Goal: Transaction & Acquisition: Subscribe to service/newsletter

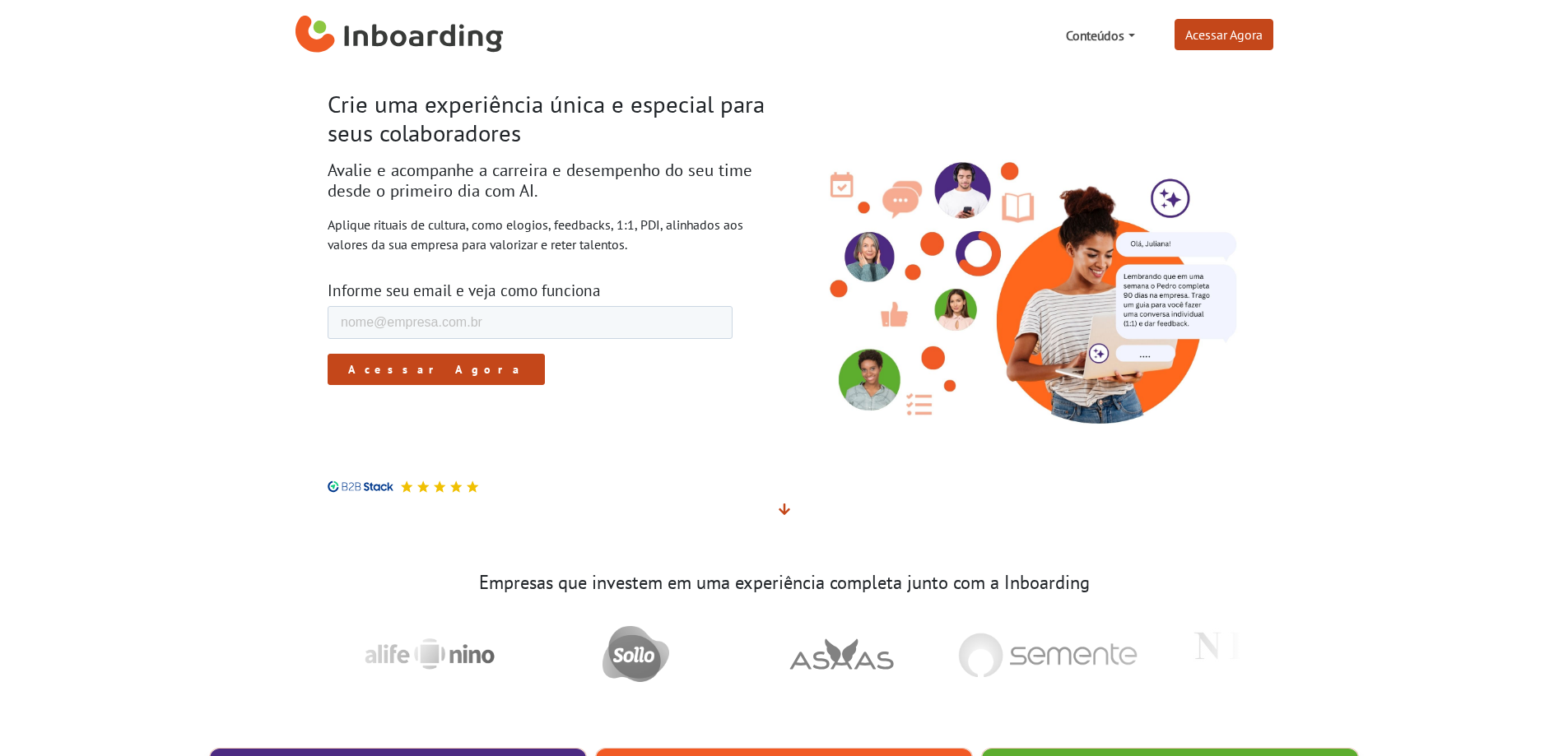
click at [1115, 30] on link "Conteúdos" at bounding box center [1100, 35] width 82 height 33
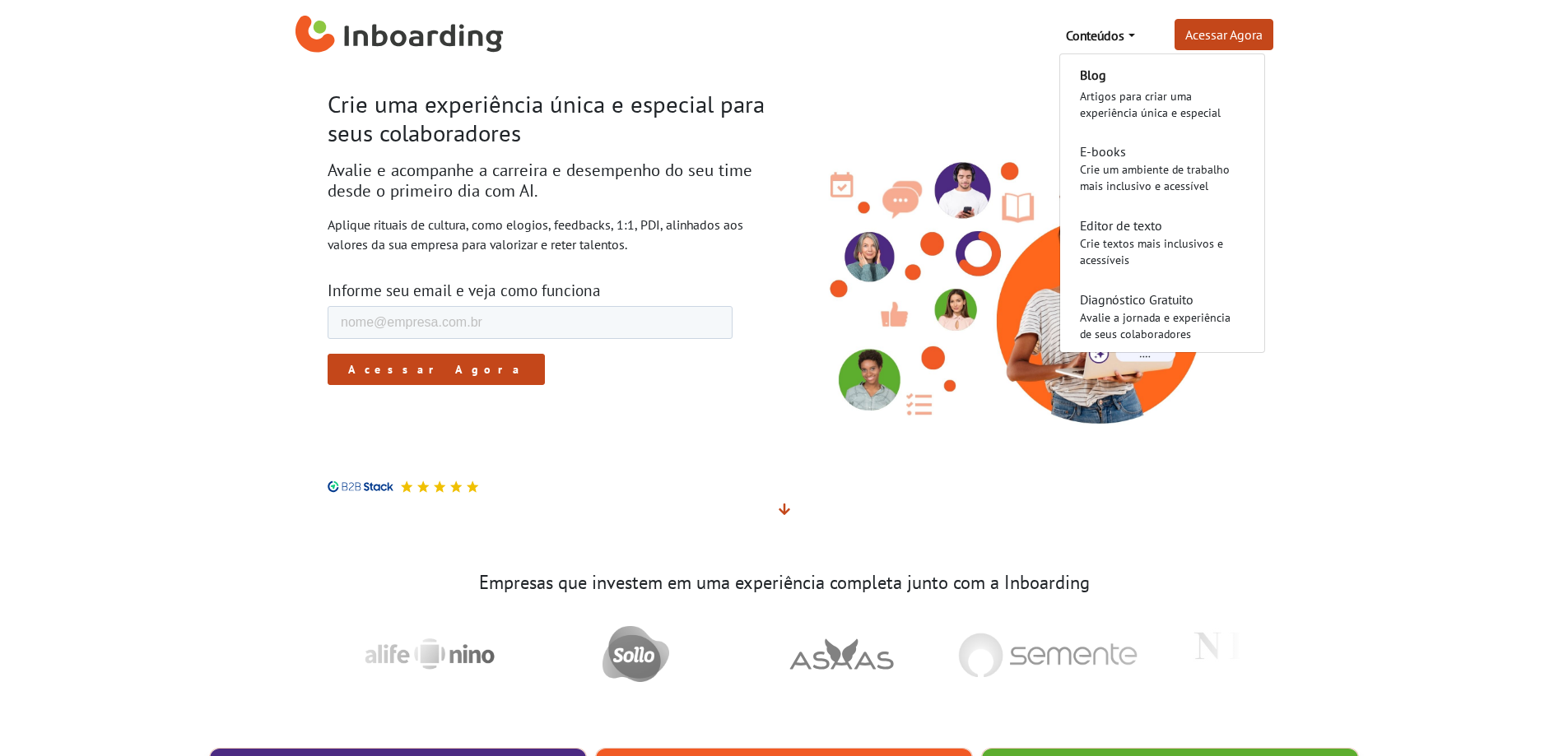
click at [1115, 30] on link "Conteúdos" at bounding box center [1100, 35] width 82 height 33
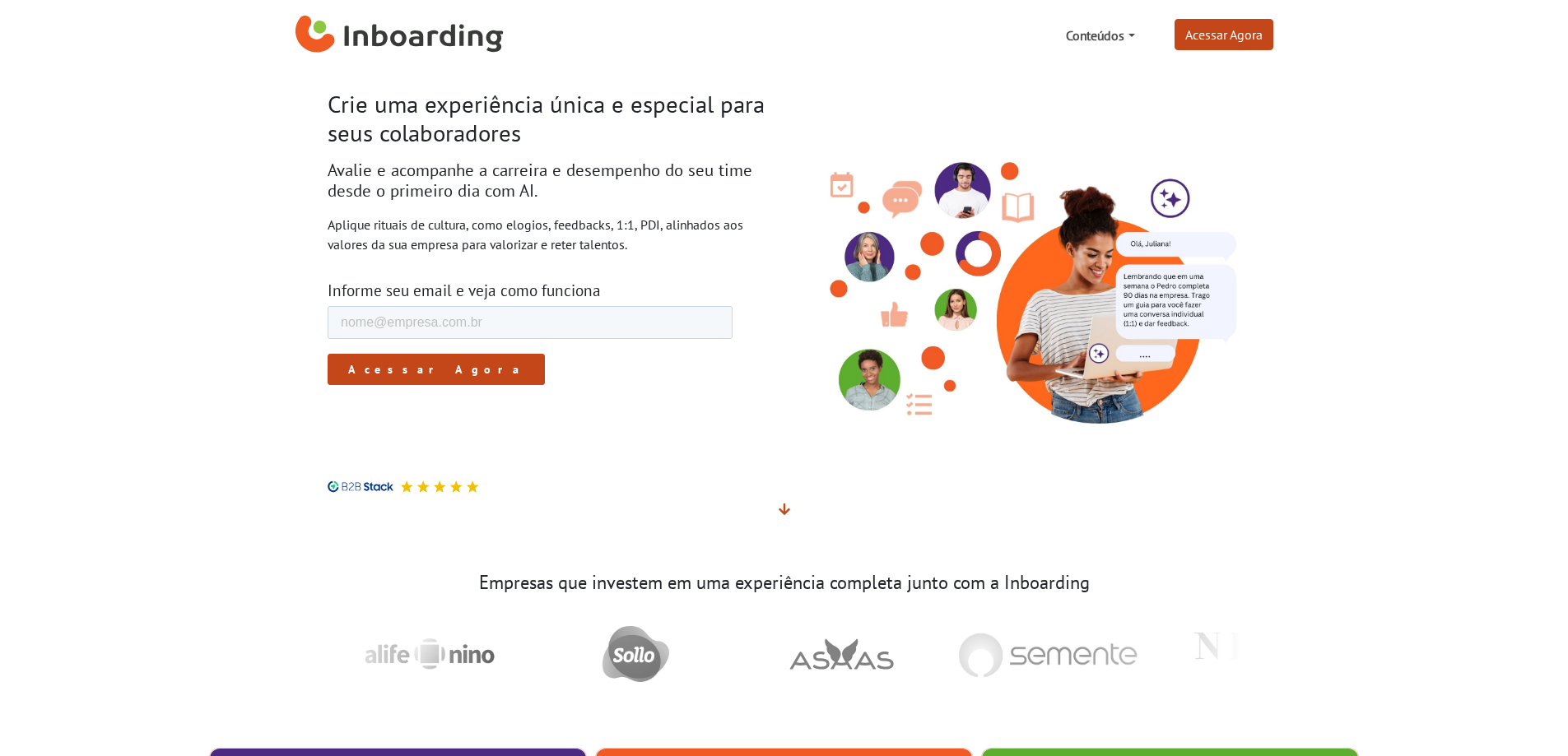
click at [1115, 30] on link "Conteúdos" at bounding box center [1100, 35] width 82 height 33
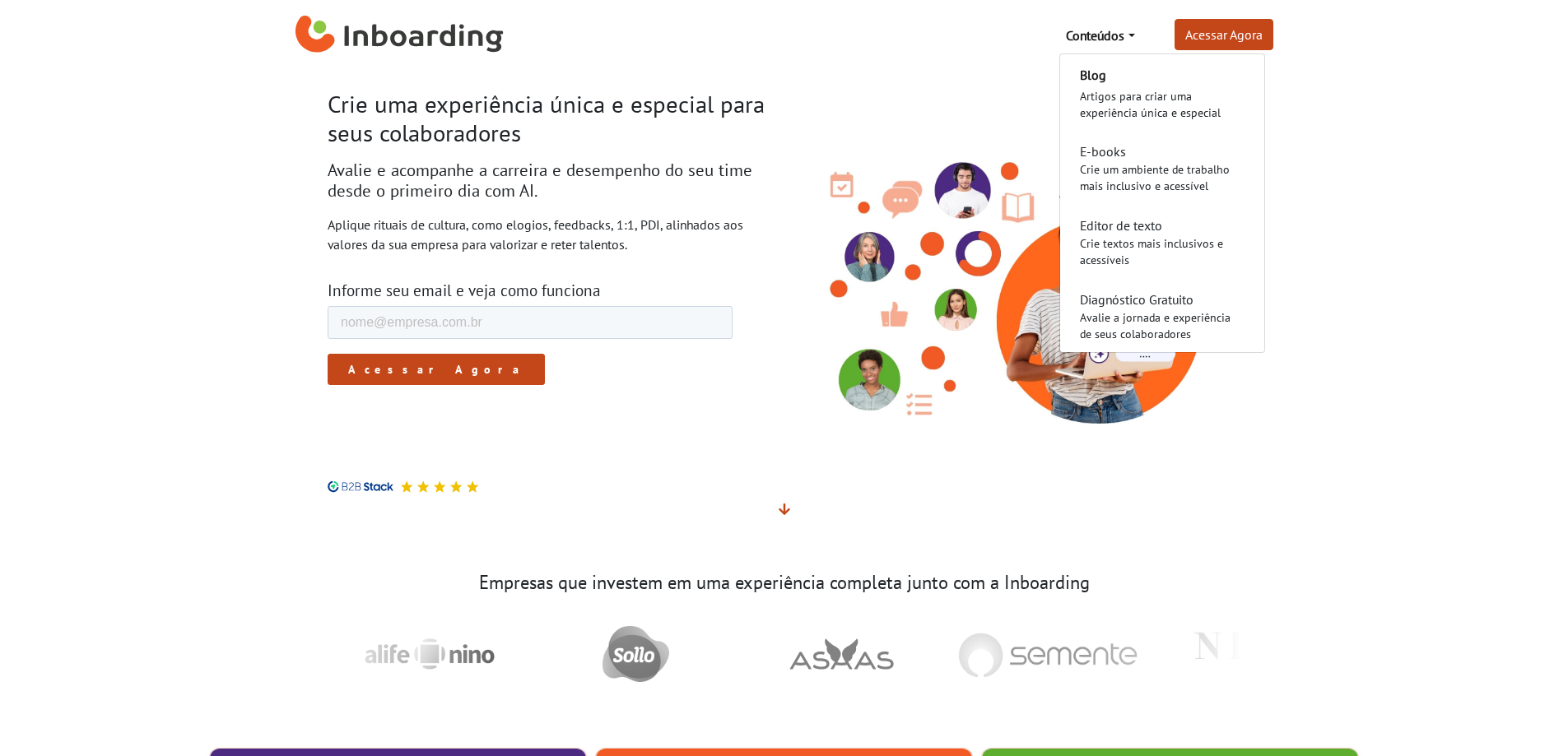
click at [1443, 323] on section "Crie uma experiência única e especial para seus colaboradores Avalie e acompanh…" at bounding box center [784, 305] width 1568 height 468
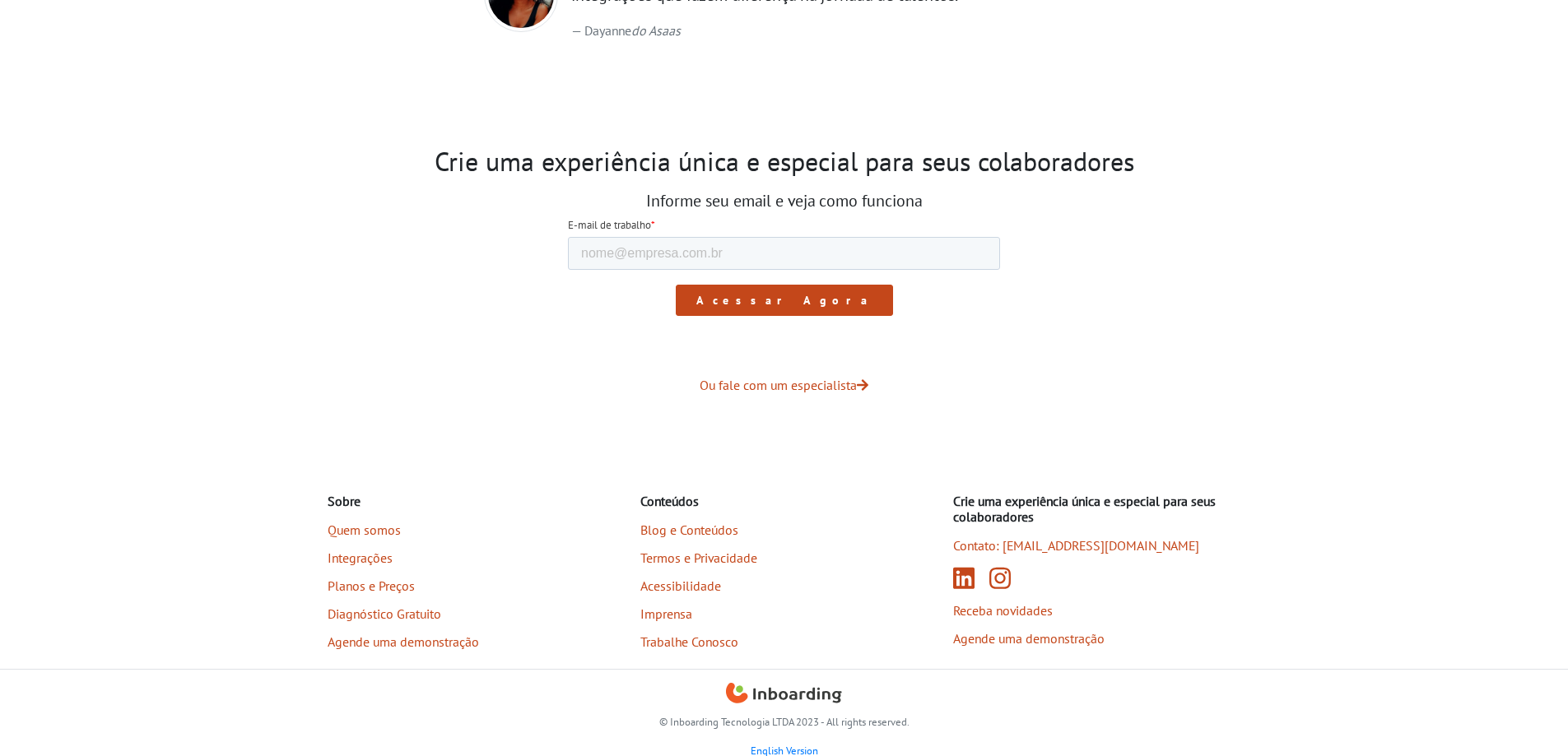
scroll to position [2592, 0]
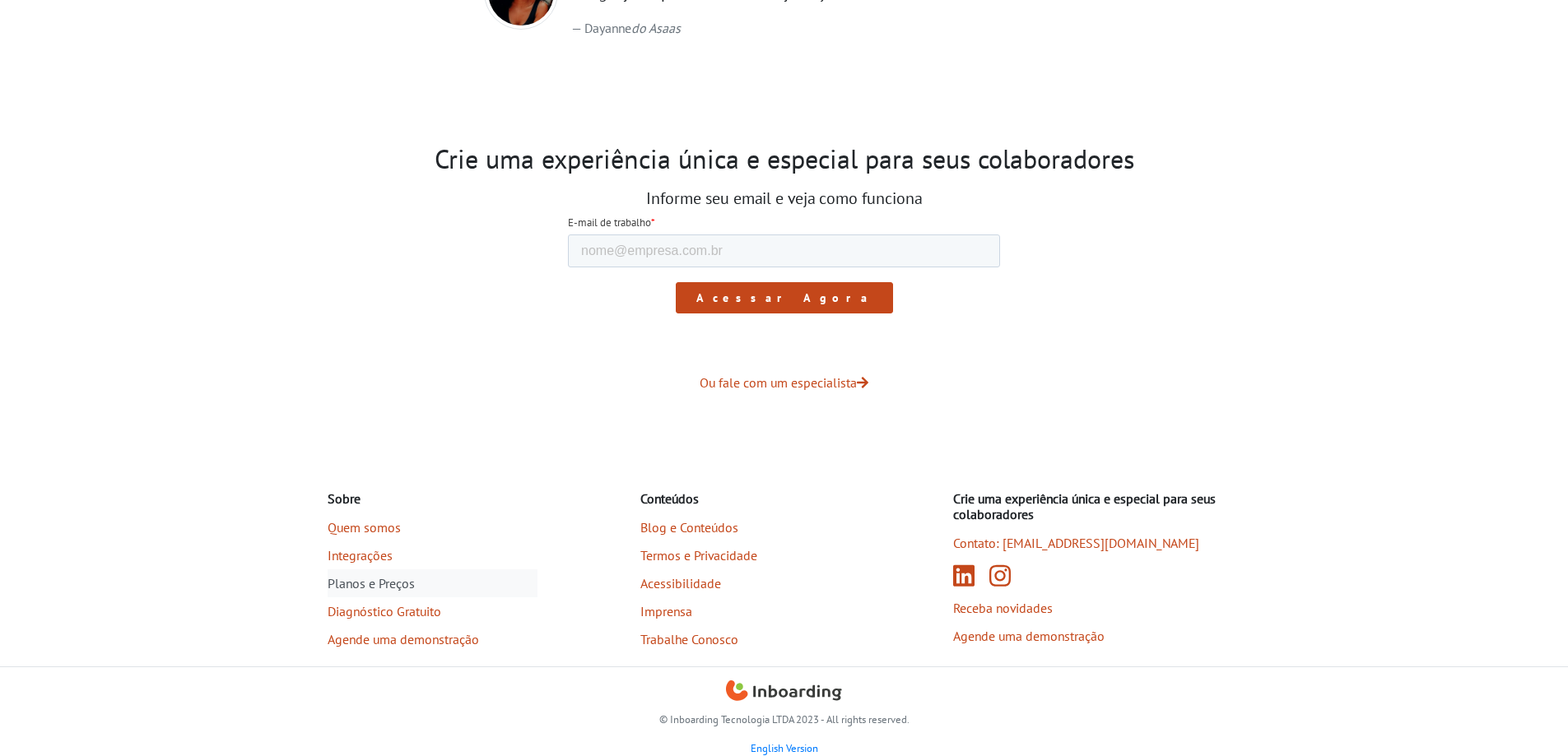
click at [398, 579] on link "Planos e Preços" at bounding box center [432, 584] width 210 height 28
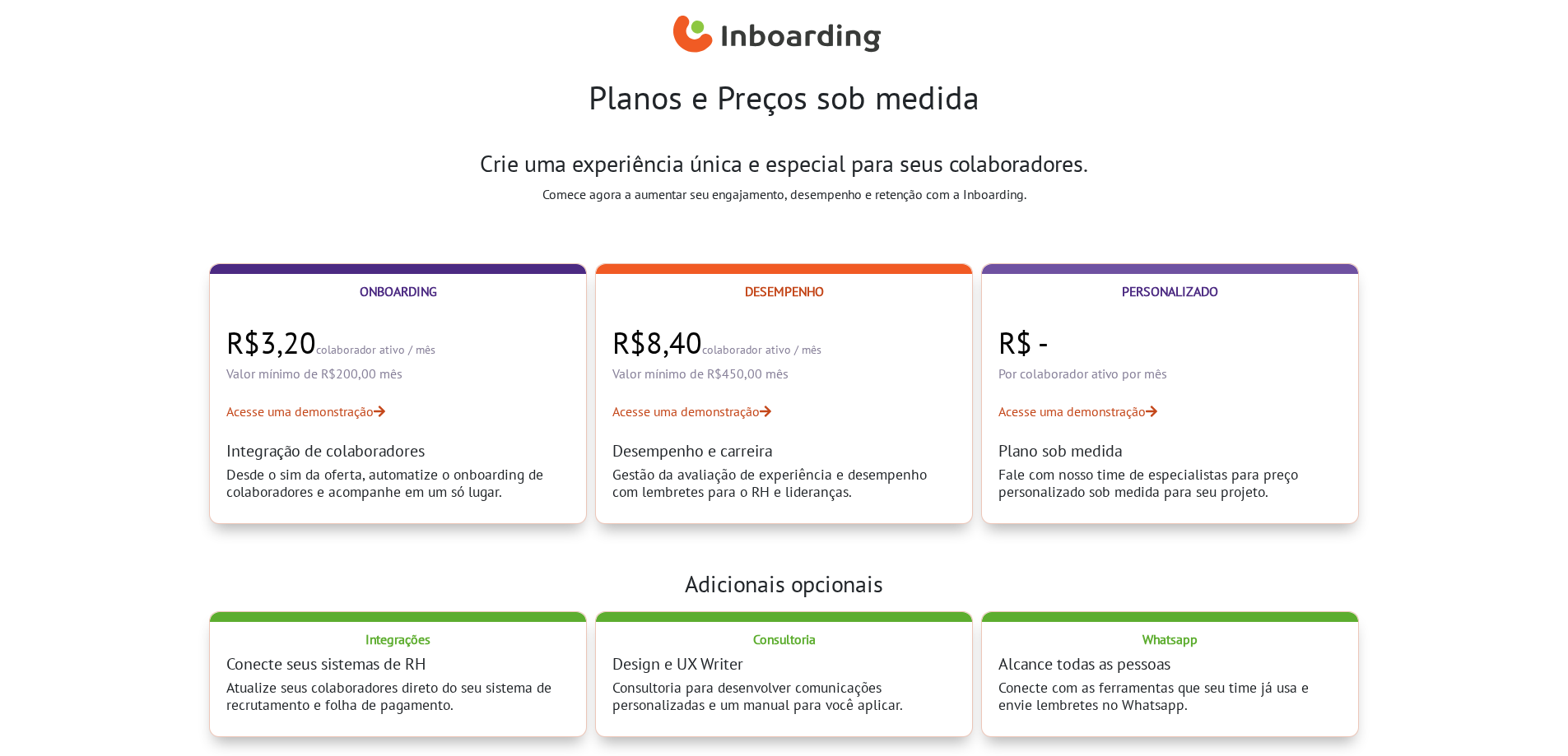
select select "BR"
click at [301, 199] on section "Crie uma experiência única e especial para seus colaboradores. Comece agora a a…" at bounding box center [784, 183] width 1568 height 94
click at [328, 171] on div "Crie uma experiência única e especial para seus colaboradores. Comece agora a a…" at bounding box center [784, 183] width 914 height 68
click at [1438, 209] on section "Crie uma experiência única e especial para seus colaboradores. Comece agora a a…" at bounding box center [784, 183] width 1568 height 94
